Goal: Contribute content

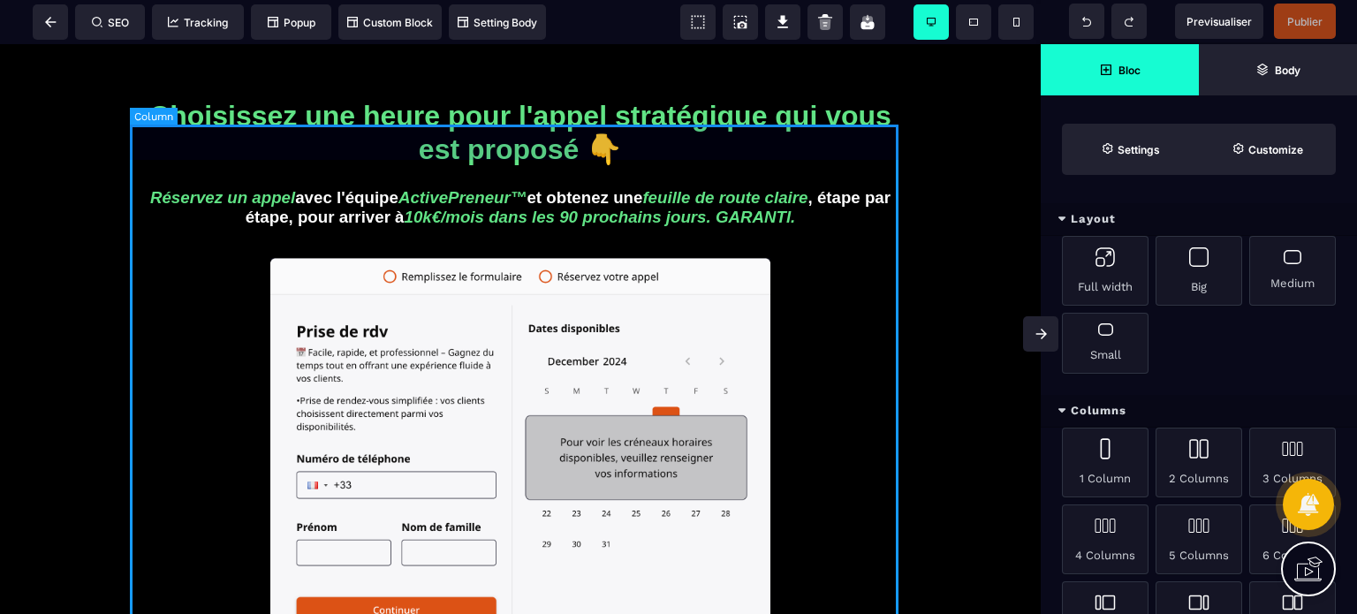
scroll to position [177, 0]
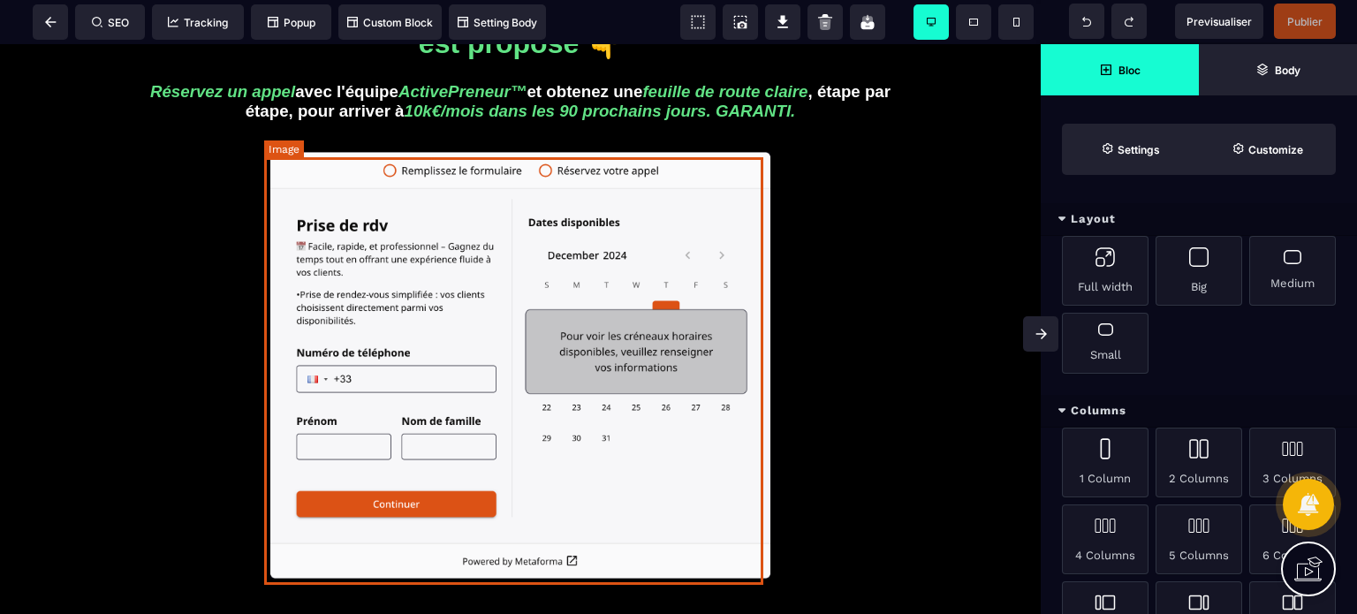
click at [645, 305] on img at bounding box center [520, 366] width 500 height 428
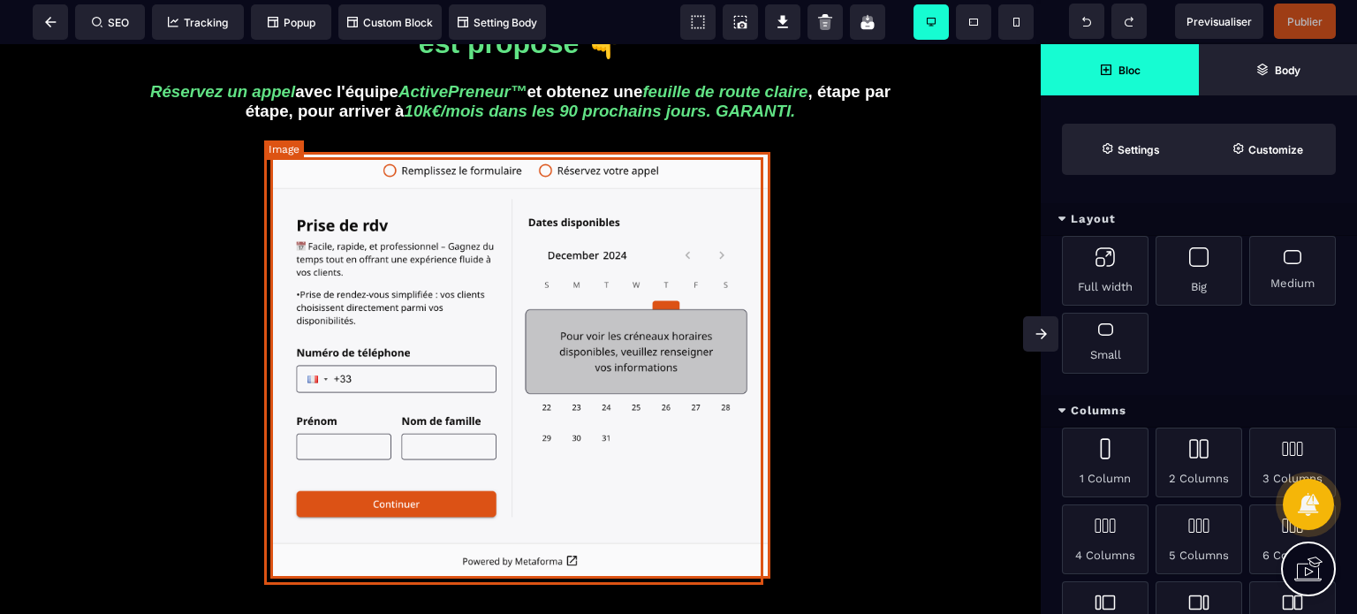
select select
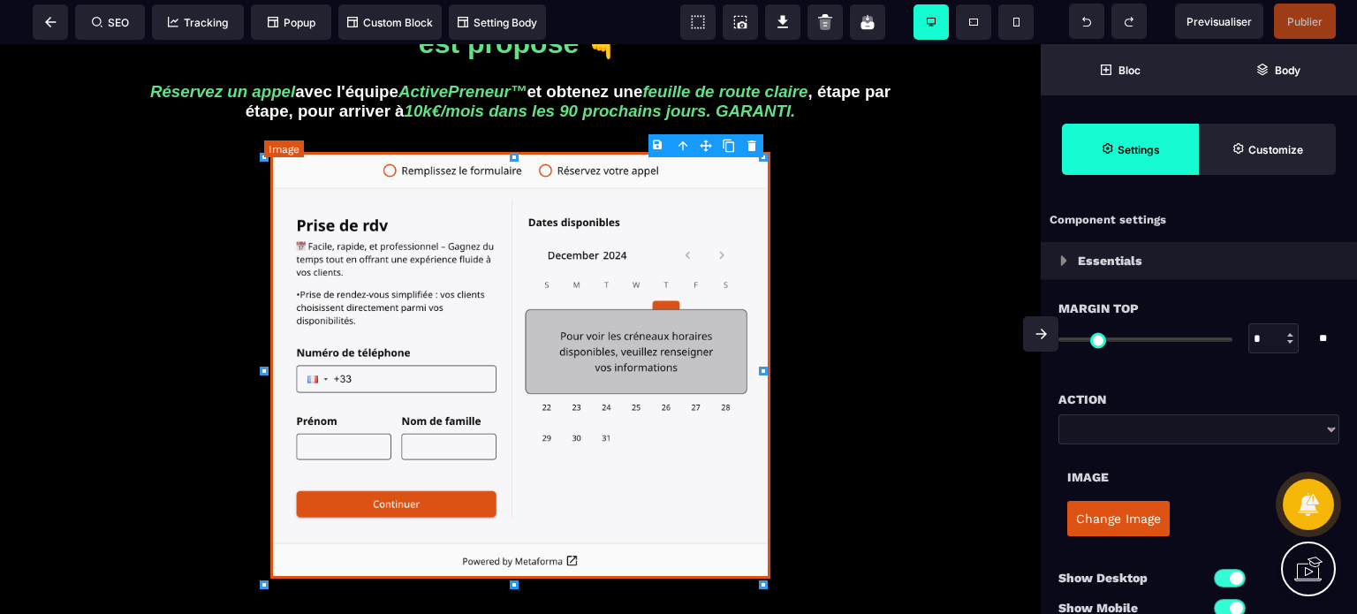
type input "*"
type input "**"
type input "***"
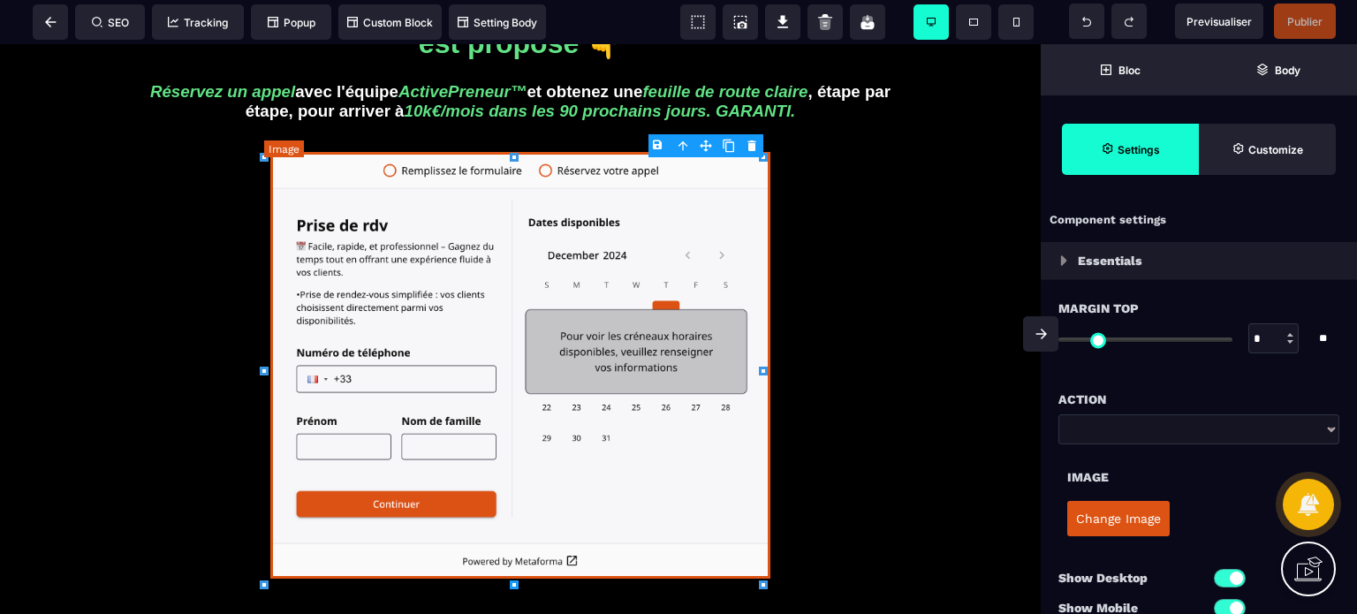
type input "*"
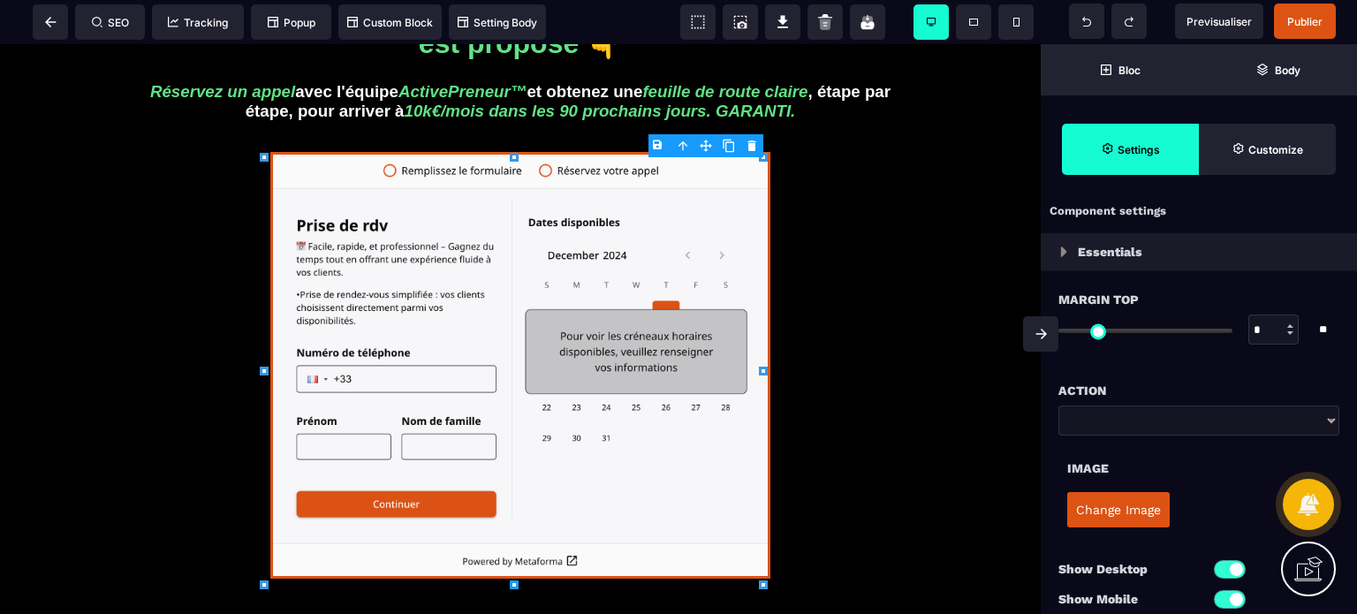
scroll to position [0, 0]
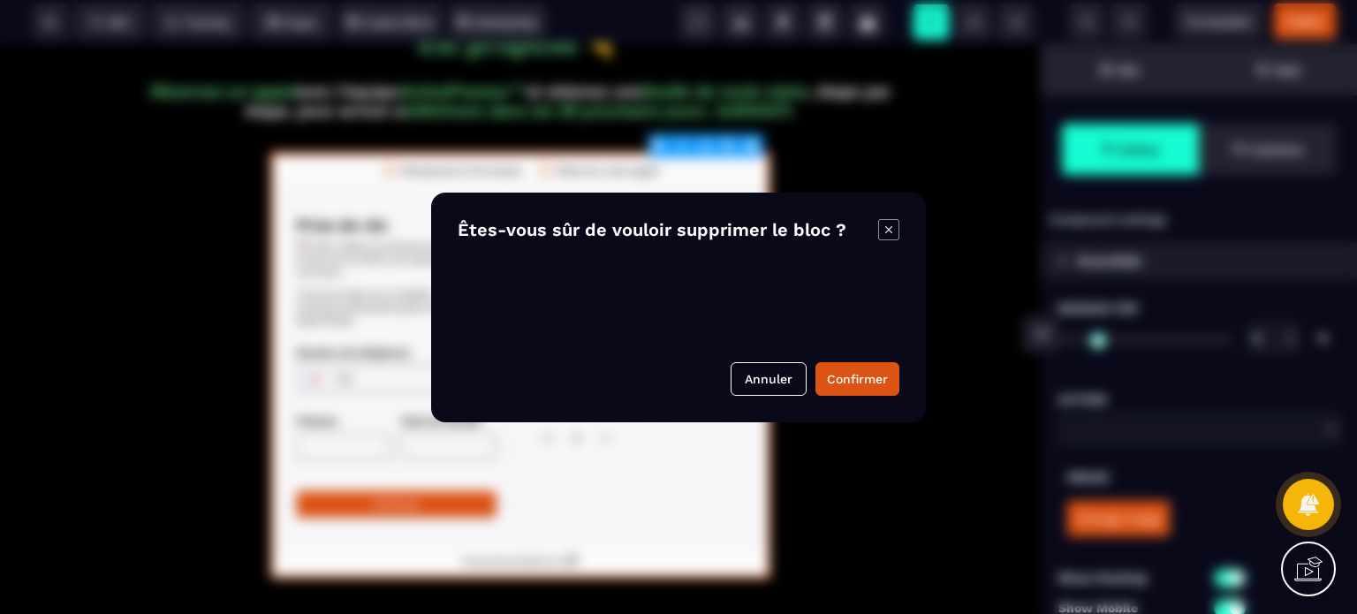
click at [750, 145] on body "B I U S A ******* Column SEO Tracking" at bounding box center [678, 307] width 1357 height 614
click at [861, 383] on button "Confirmer" at bounding box center [858, 379] width 84 height 34
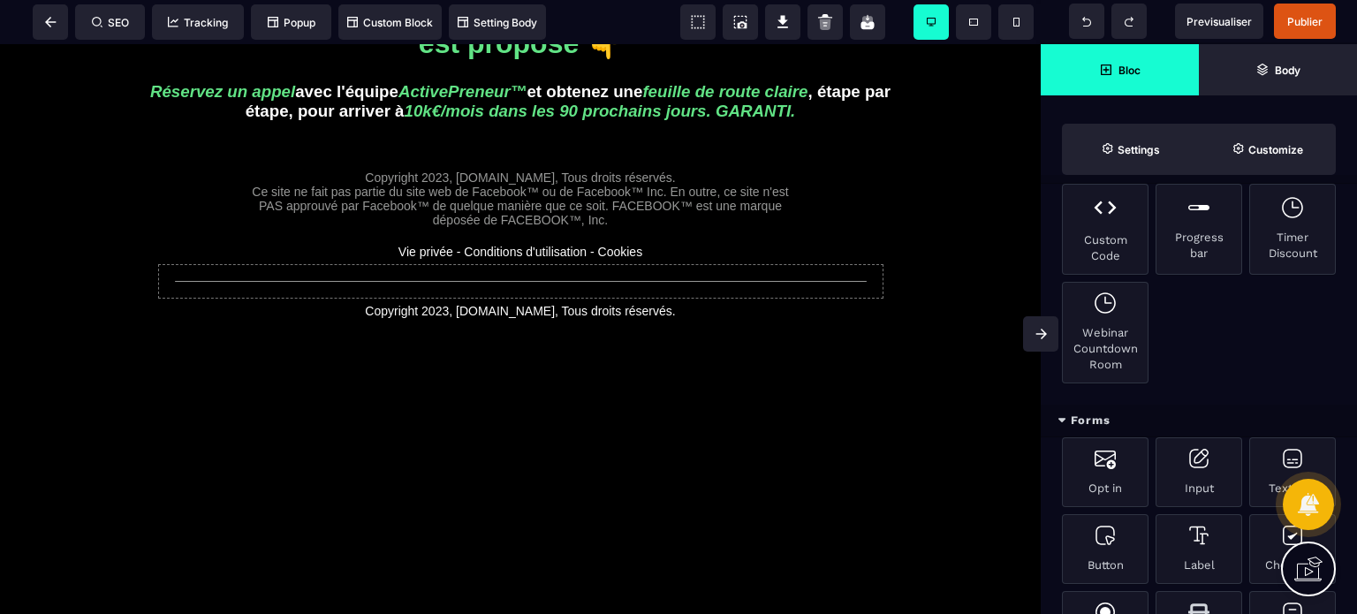
scroll to position [836, 0]
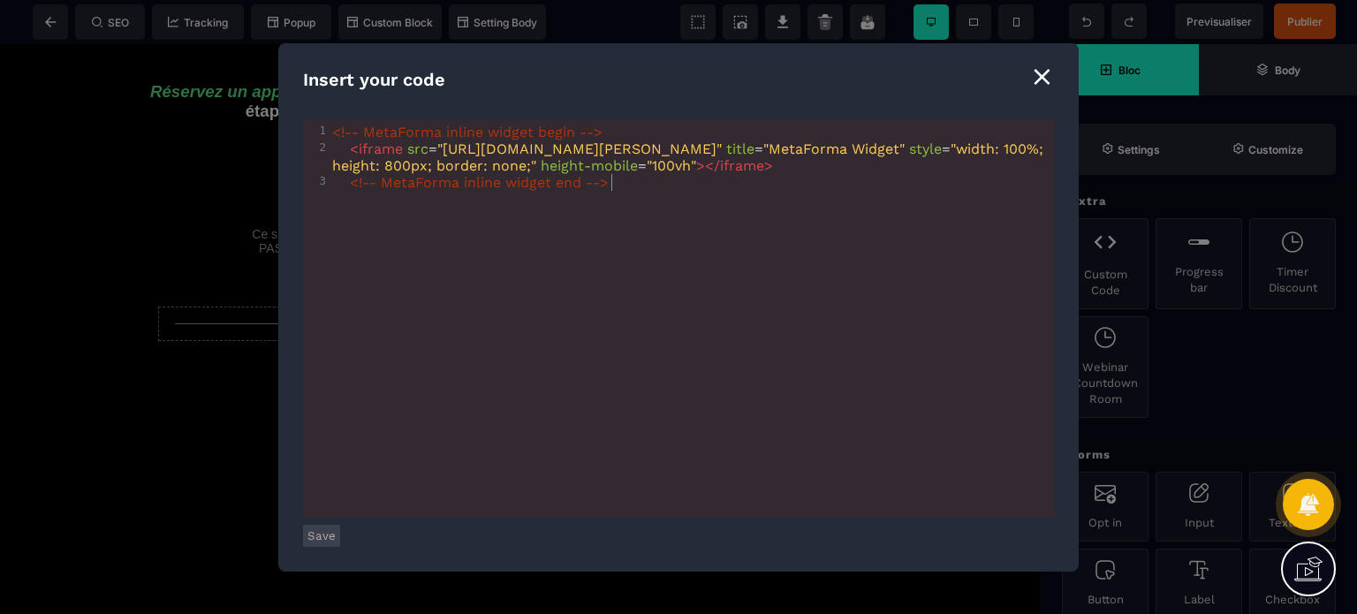
click at [326, 535] on button "Save" at bounding box center [321, 536] width 37 height 22
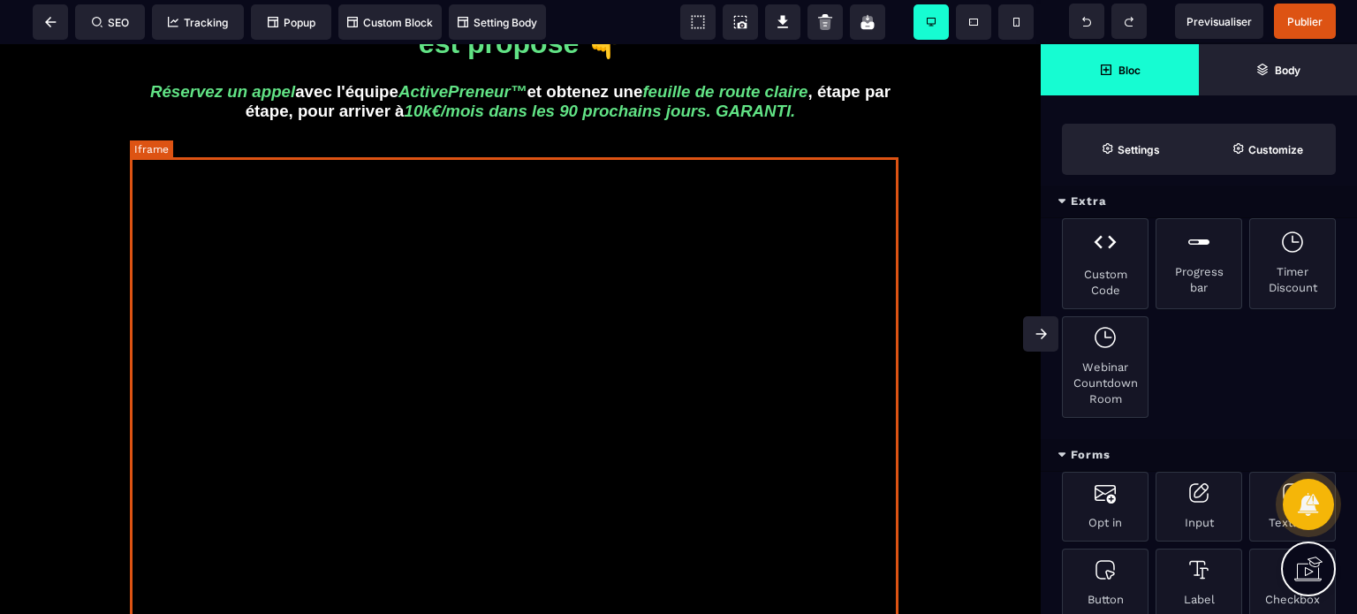
scroll to position [0, 0]
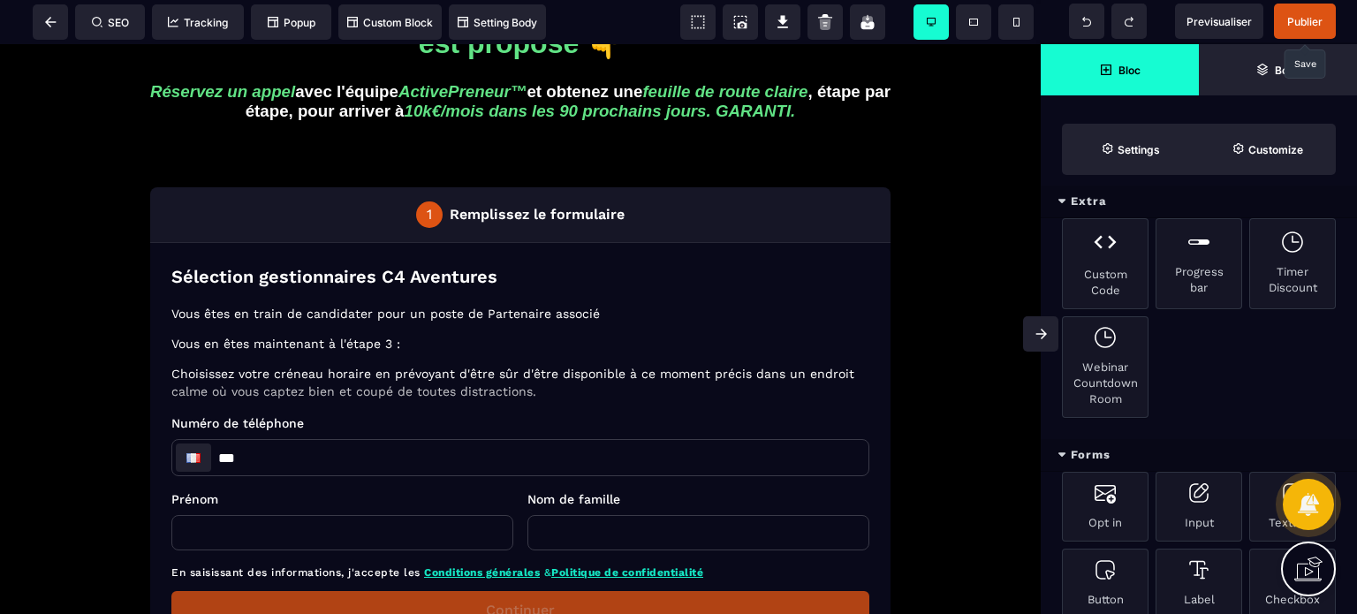
click at [1300, 22] on span "Publier" at bounding box center [1304, 21] width 35 height 13
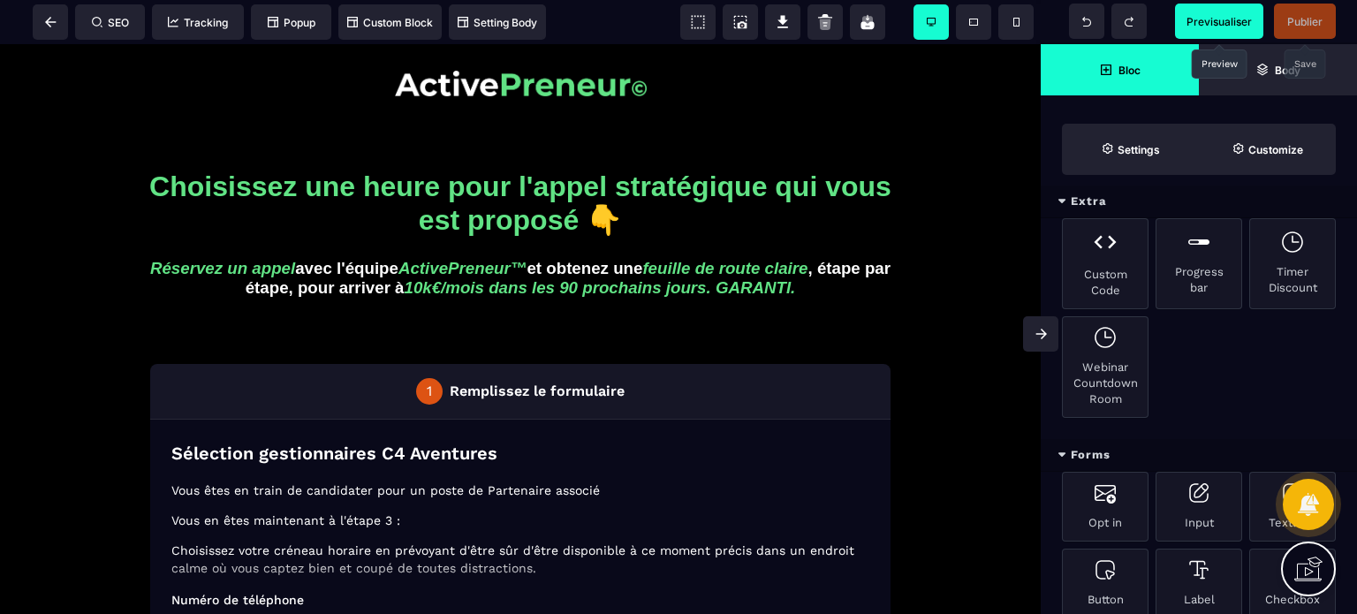
click at [1223, 17] on span "Previsualiser" at bounding box center [1219, 21] width 65 height 13
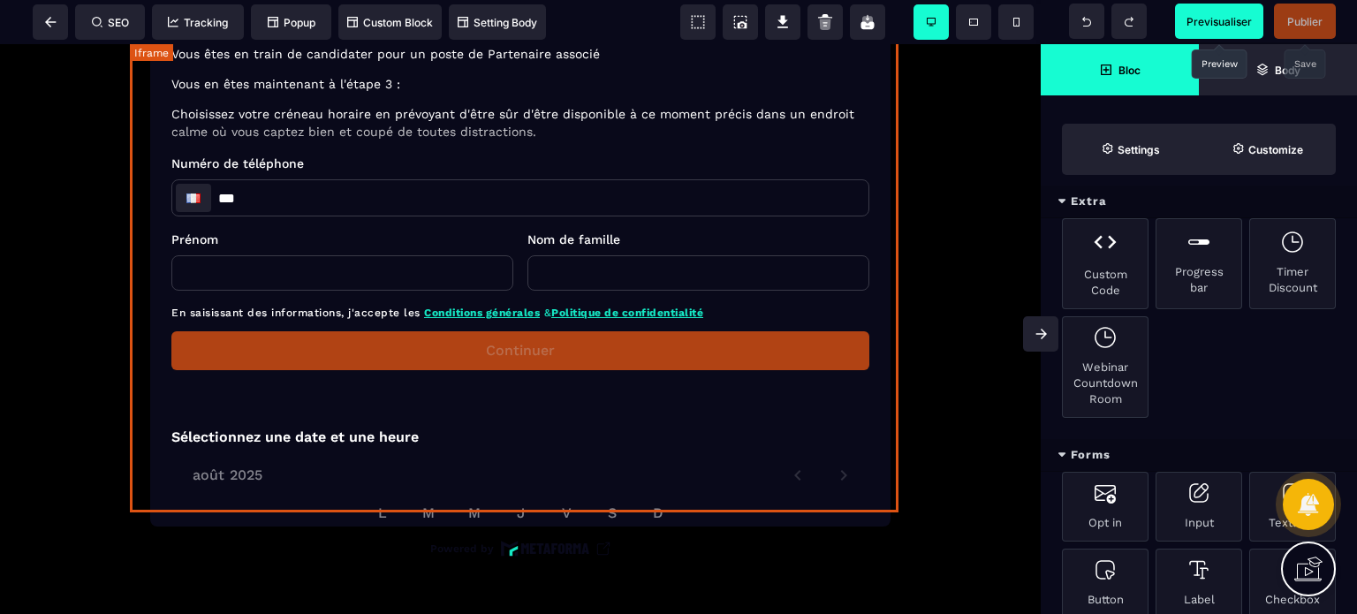
scroll to position [353, 0]
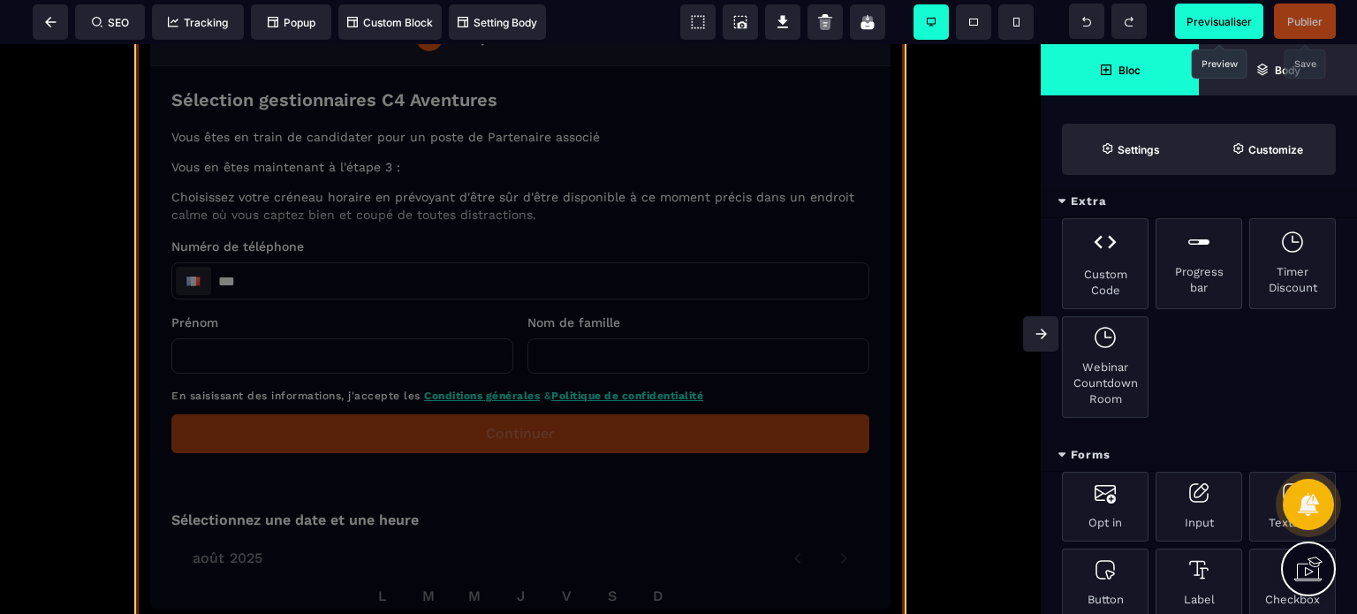
drag, startPoint x: 880, startPoint y: 373, endPoint x: 877, endPoint y: 459, distance: 85.7
click at [877, 459] on div at bounding box center [520, 328] width 769 height 707
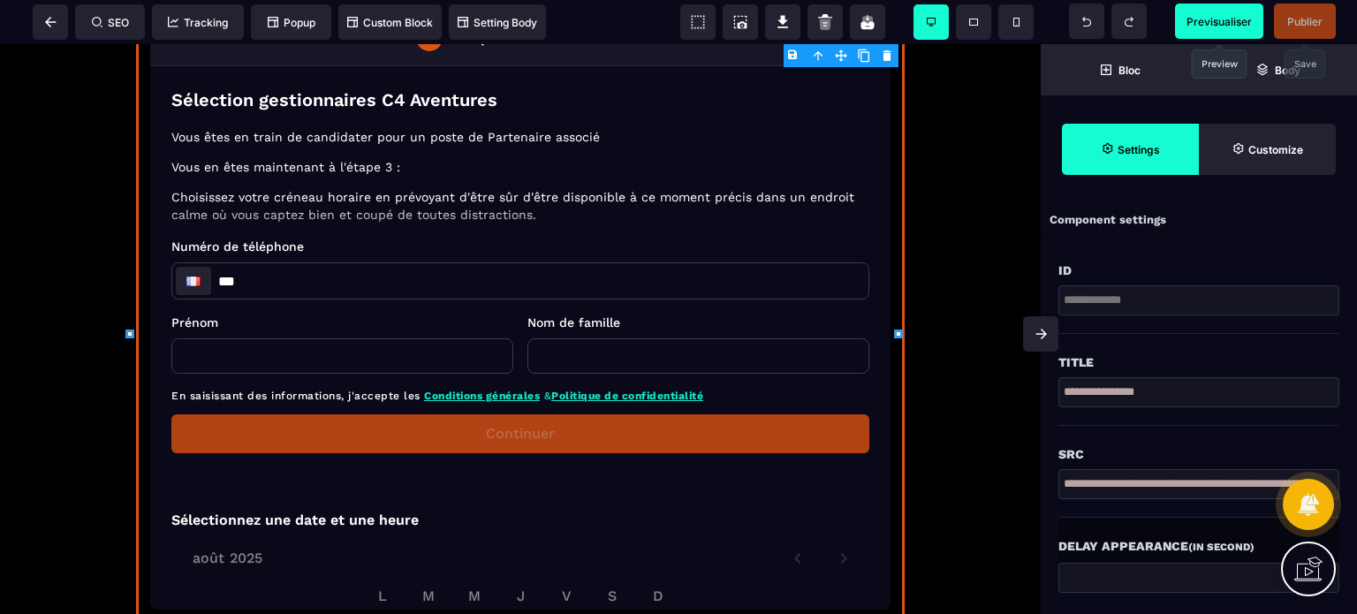
click at [624, 464] on div at bounding box center [520, 328] width 769 height 707
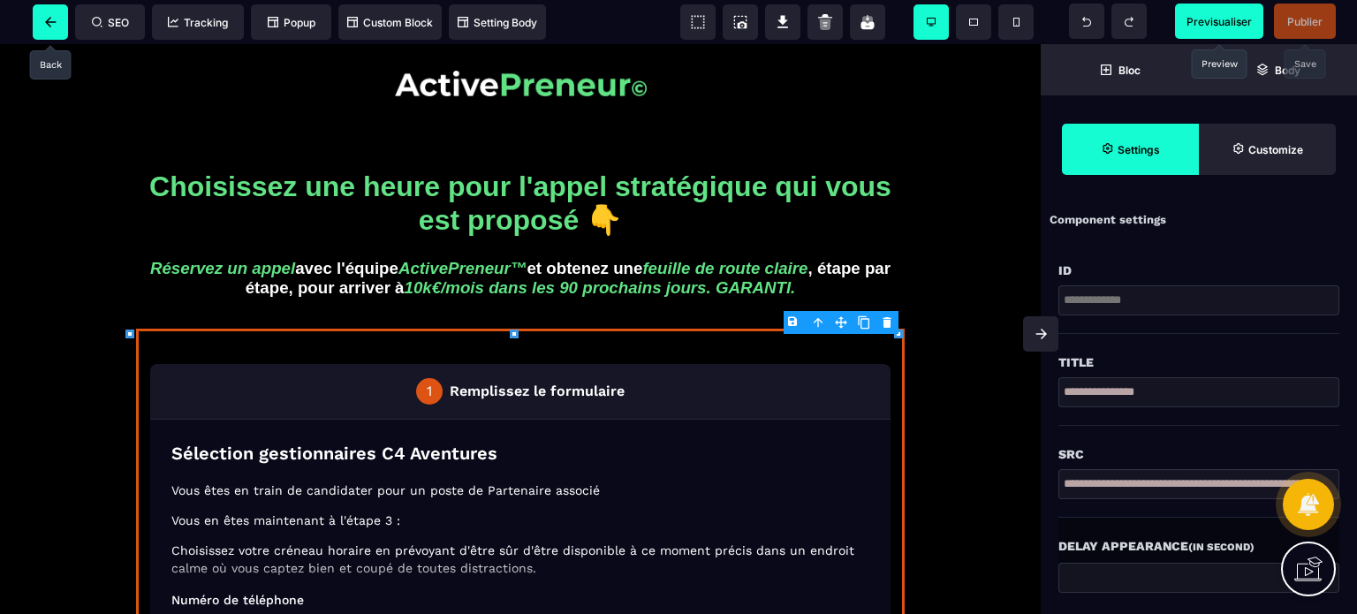
click at [40, 19] on span at bounding box center [50, 21] width 35 height 35
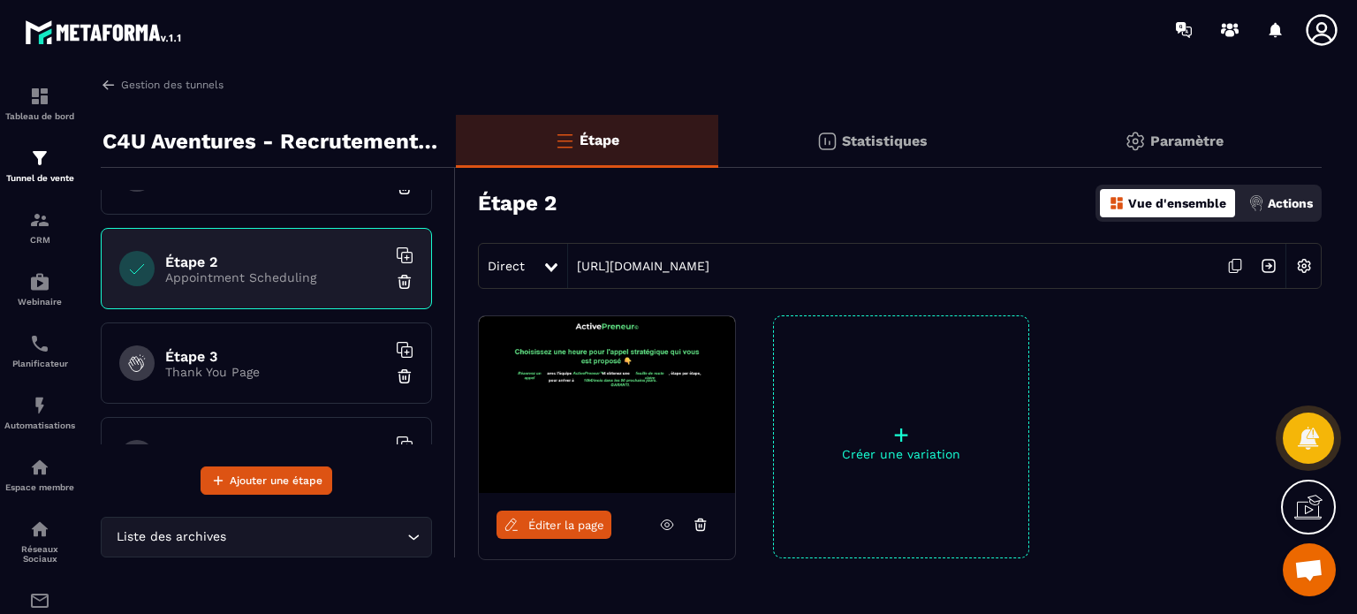
scroll to position [88, 0]
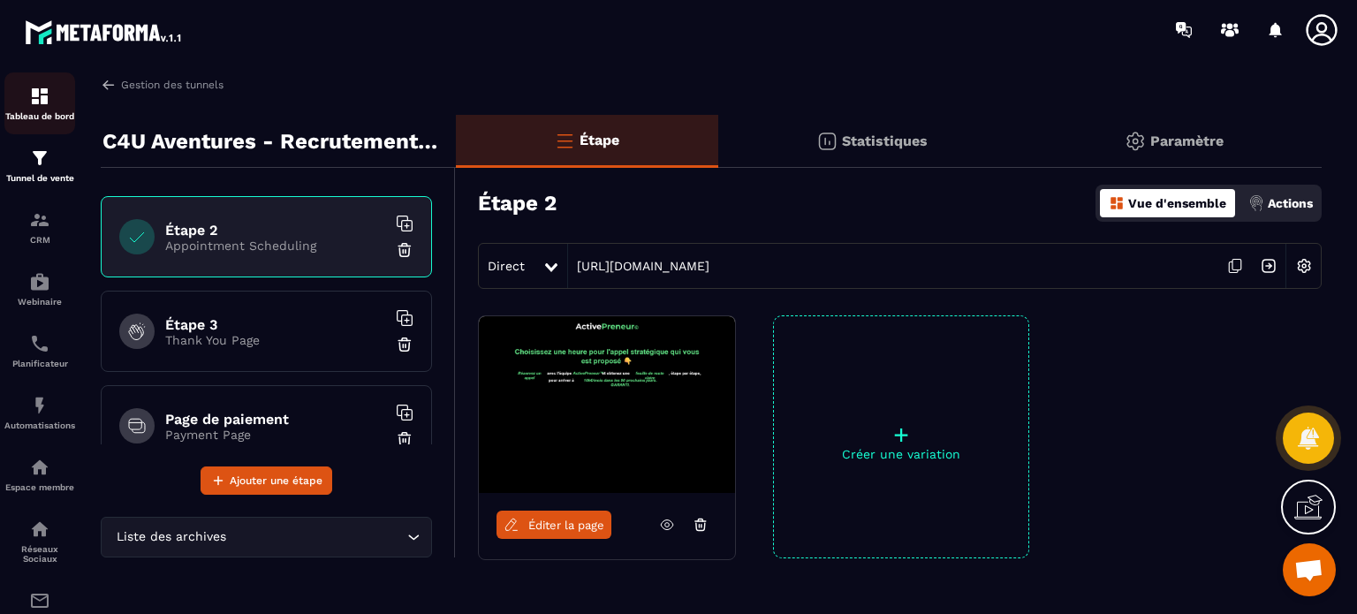
click at [22, 112] on p "Tableau de bord" at bounding box center [39, 116] width 71 height 10
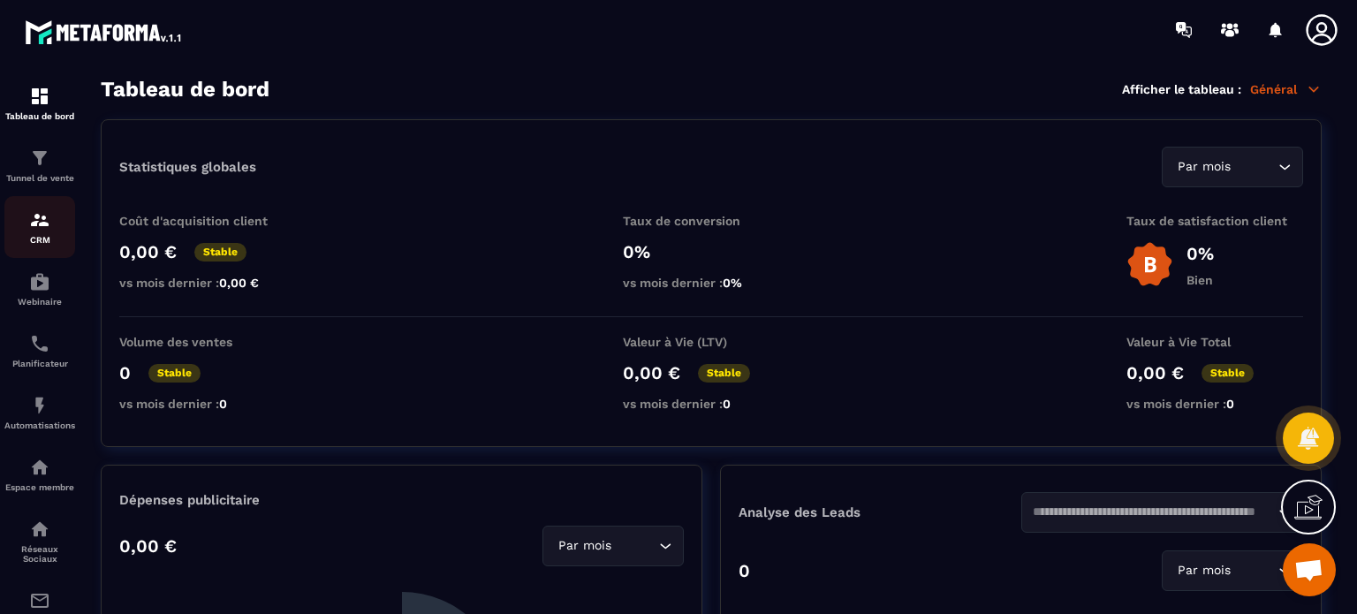
click at [43, 235] on div "CRM" at bounding box center [39, 226] width 71 height 35
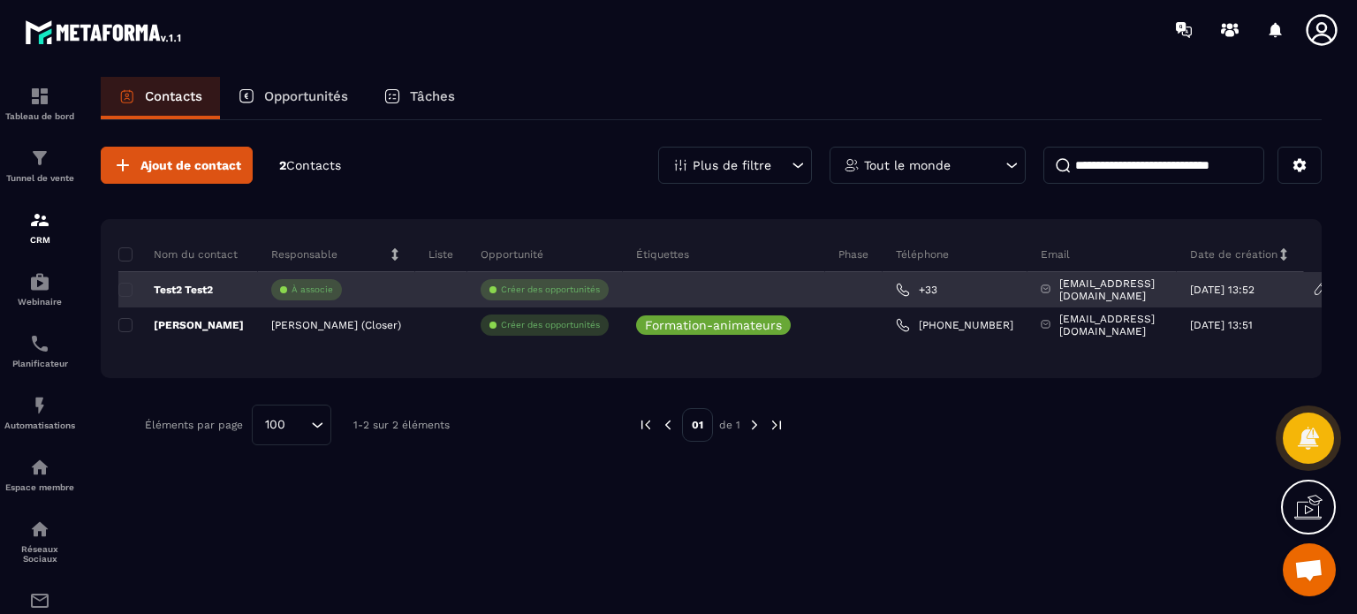
click at [173, 292] on p "Test2 Test2" at bounding box center [165, 290] width 95 height 14
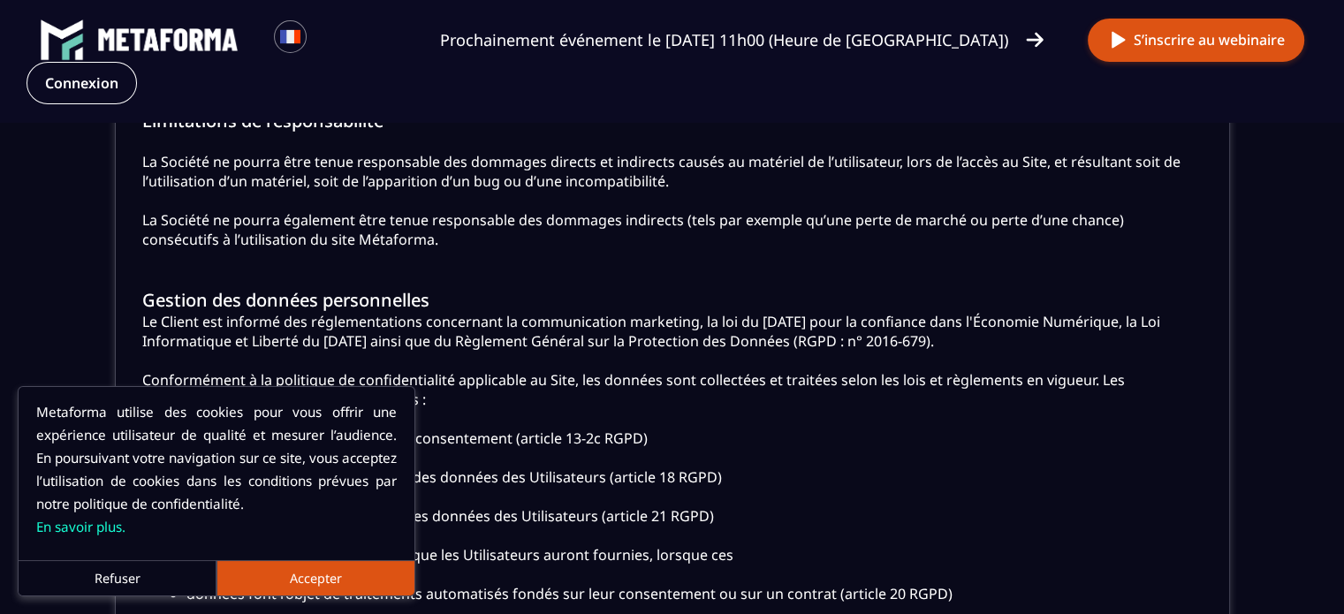
scroll to position [1502, 0]
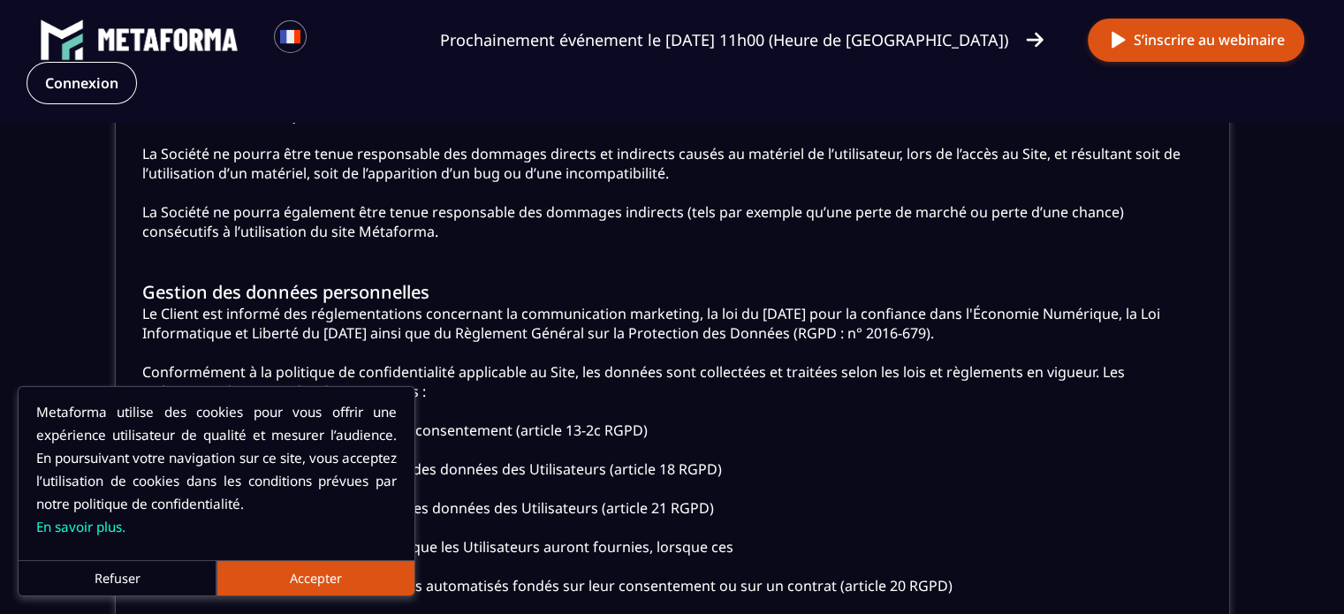
click at [163, 574] on button "Refuser" at bounding box center [118, 577] width 198 height 35
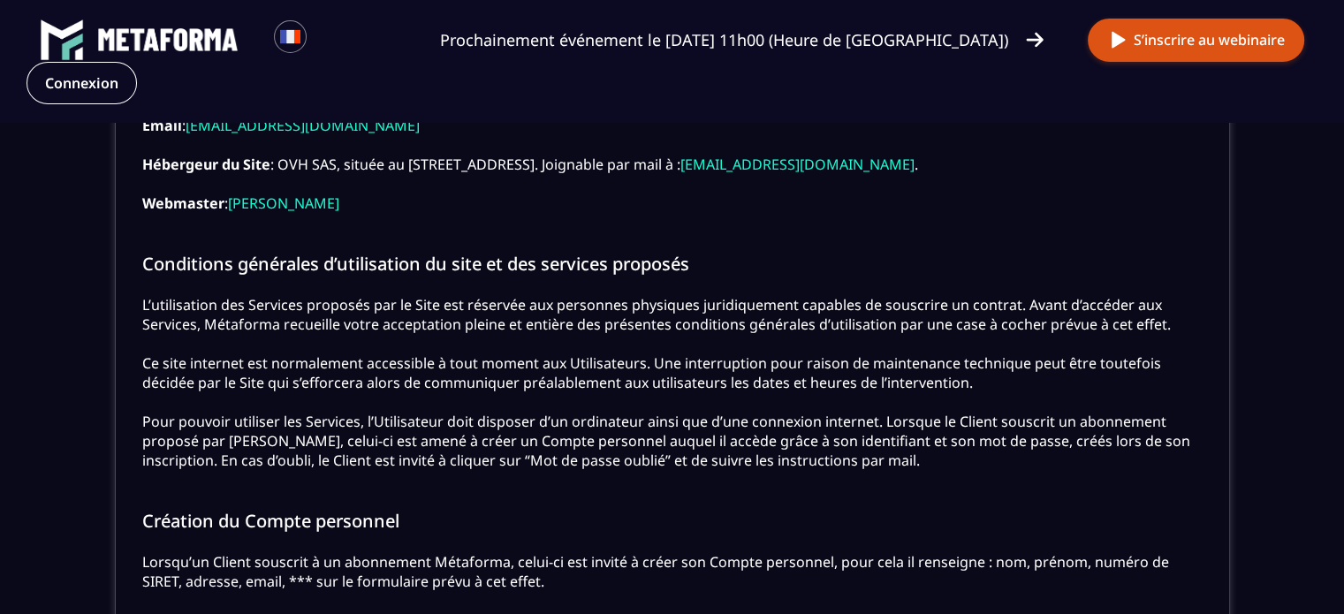
scroll to position [618, 0]
